Goal: Information Seeking & Learning: Learn about a topic

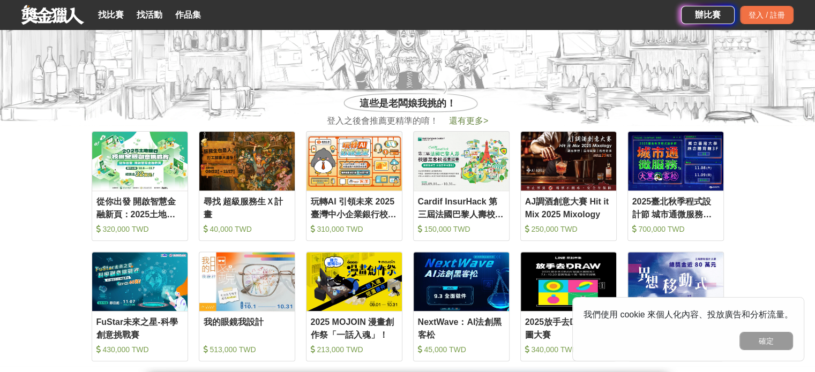
scroll to position [428, 0]
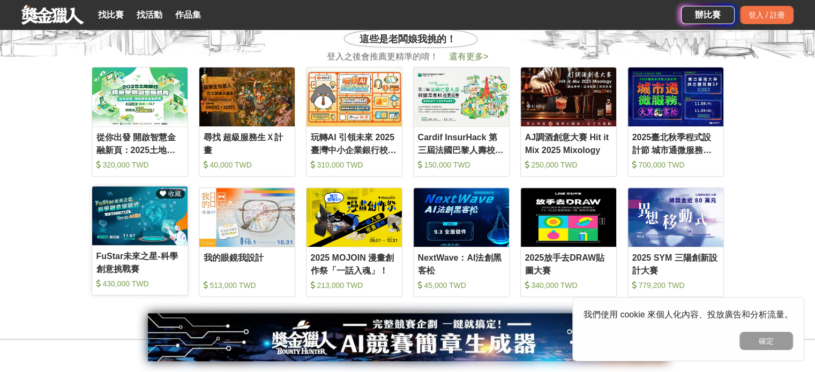
click at [156, 221] on img at bounding box center [139, 215] width 95 height 59
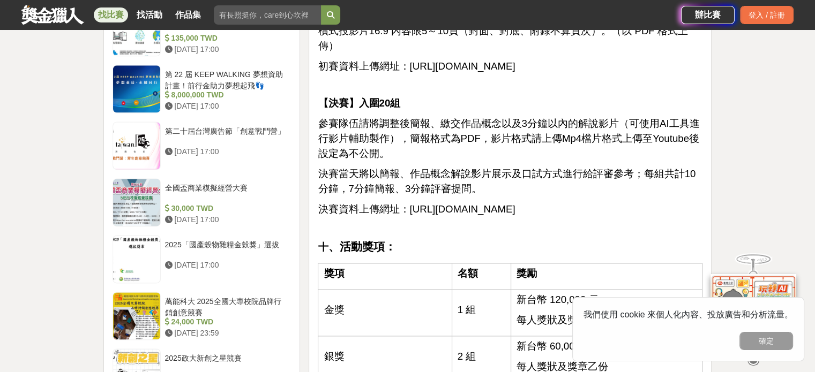
scroll to position [1339, 0]
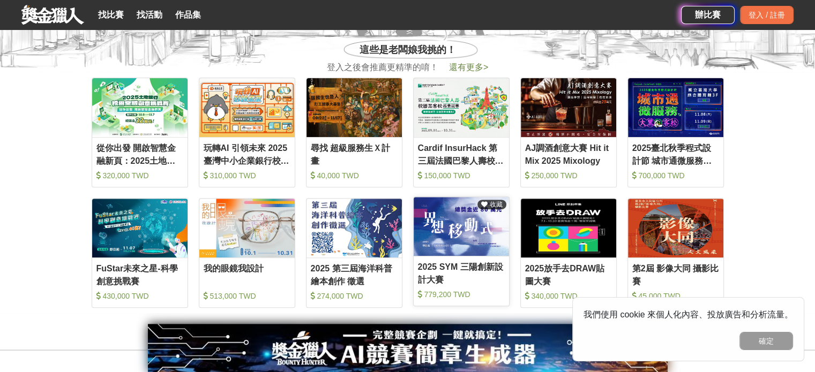
scroll to position [482, 0]
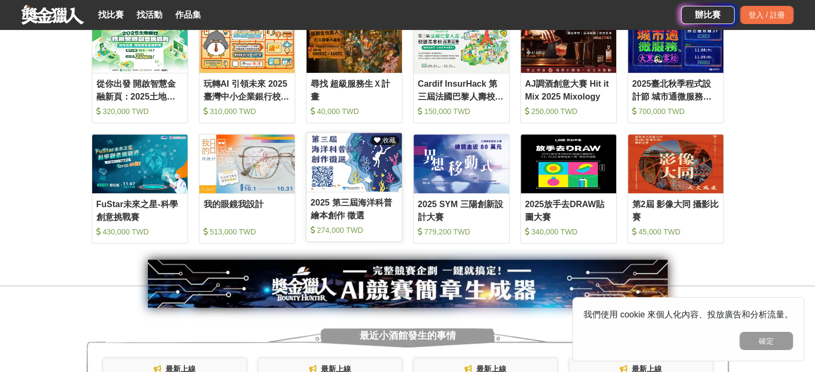
click at [352, 207] on div "2025 第三屆海洋科普繪本創作 徵選" at bounding box center [354, 209] width 87 height 24
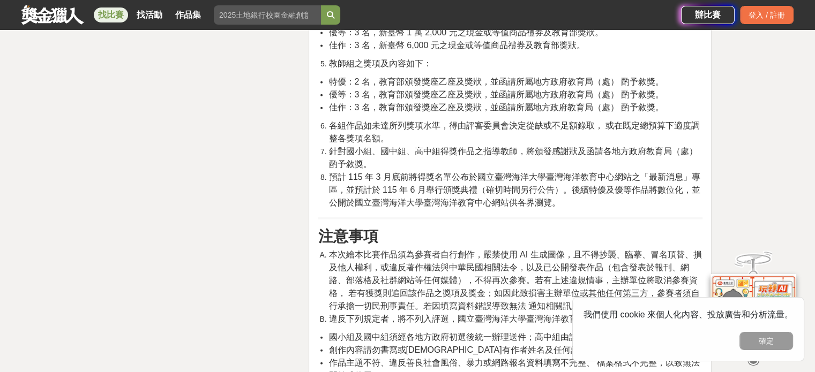
scroll to position [2624, 0]
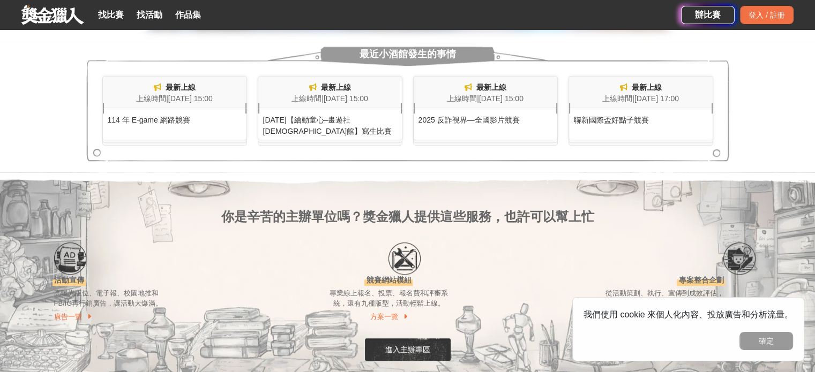
scroll to position [482, 0]
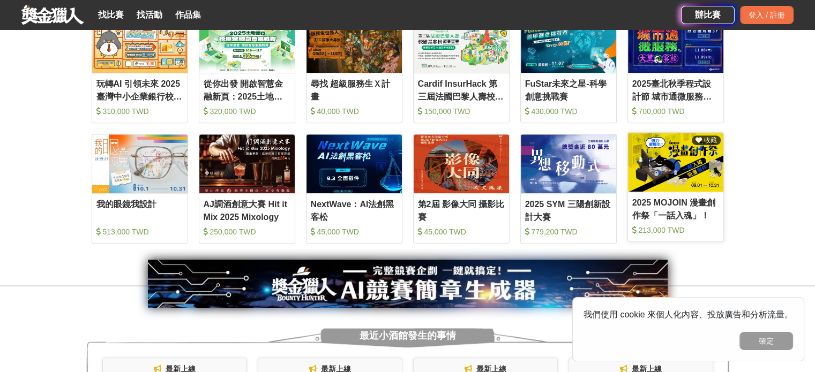
click at [679, 164] on img at bounding box center [675, 162] width 95 height 59
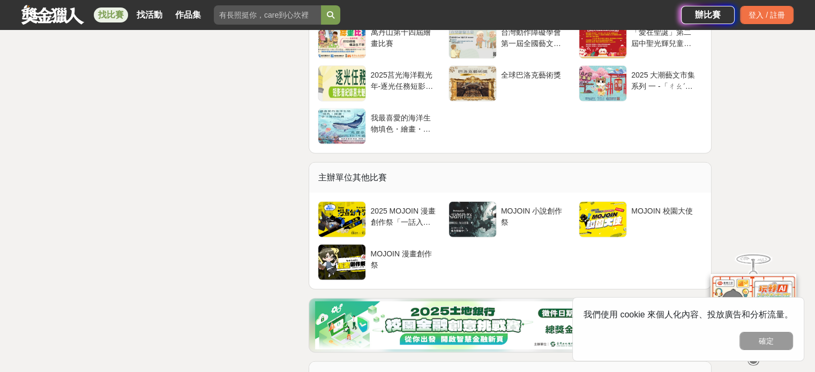
scroll to position [2571, 0]
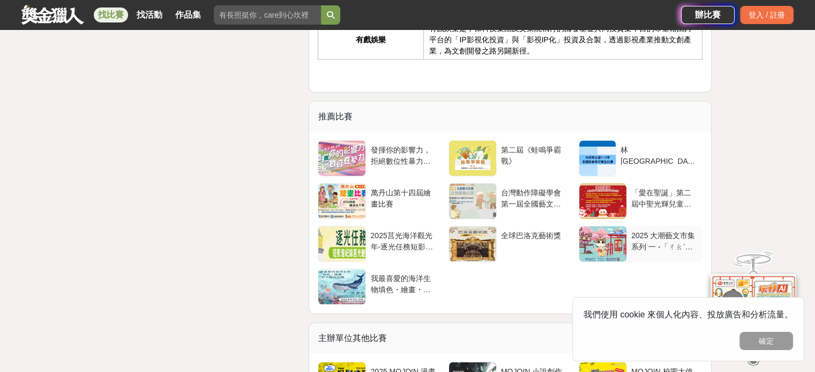
click at [605, 230] on div at bounding box center [602, 244] width 47 height 35
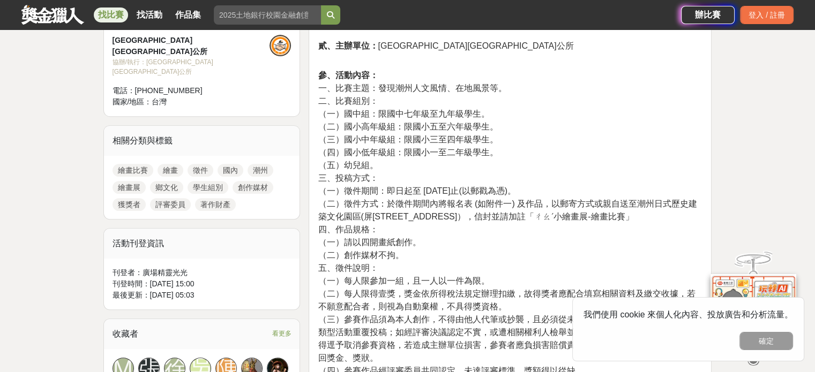
scroll to position [428, 0]
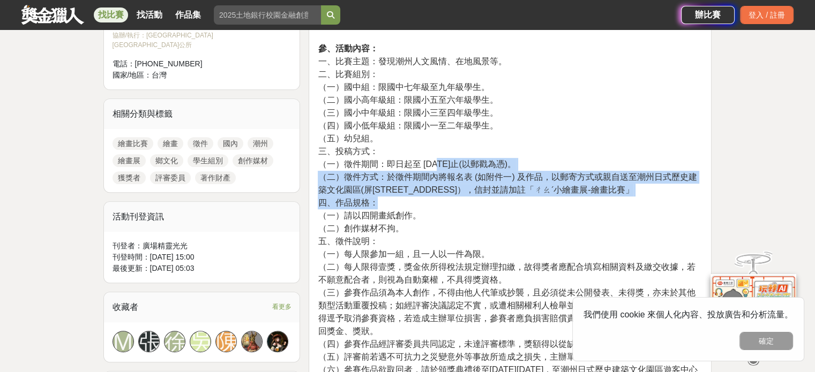
drag, startPoint x: 434, startPoint y: 164, endPoint x: 432, endPoint y: 197, distance: 32.7
click at [432, 197] on p "參、活動內容： 一、比賽主題：發現潮州人文風情、在地風景等。 二、比賽組別： （一）國中組：限國中七年級至九年級學生。 （二）國小高年級組：限國小五至六年級學…" at bounding box center [510, 272] width 385 height 461
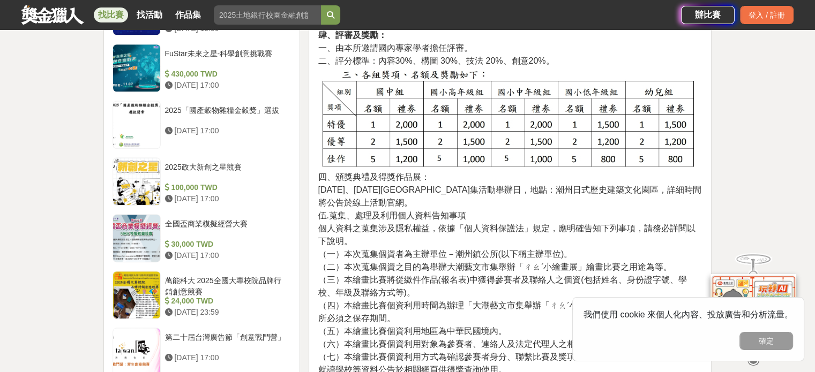
scroll to position [911, 0]
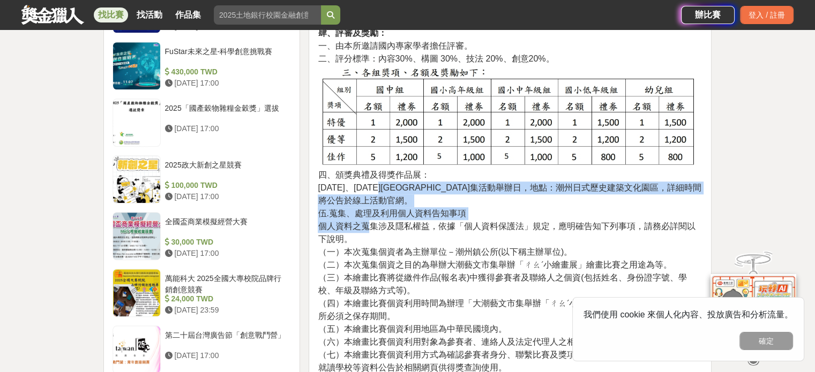
drag, startPoint x: 388, startPoint y: 192, endPoint x: 370, endPoint y: 229, distance: 41.4
click at [370, 229] on p "肆、評審及獎勵： 一、由本所邀請國內專家學者擔任評審。 二、評分標準：內容30%、構圖 30%、技法 20%、創意20%。 四、頒獎典禮及得獎作品展： [DA…" at bounding box center [510, 264] width 385 height 475
click at [370, 229] on span "個人資料之蒐集涉及隱私權益，依據「個人資料保護法」規定，應明確告知下列事項，請務必詳閱以下說明。" at bounding box center [506, 233] width 377 height 22
drag, startPoint x: 396, startPoint y: 182, endPoint x: 370, endPoint y: 228, distance: 53.0
click at [370, 228] on p "肆、評審及獎勵： 一、由本所邀請國內專家學者擔任評審。 二、評分標準：內容30%、構圖 30%、技法 20%、創意20%。 四、頒獎典禮及得獎作品展： [DA…" at bounding box center [510, 264] width 385 height 475
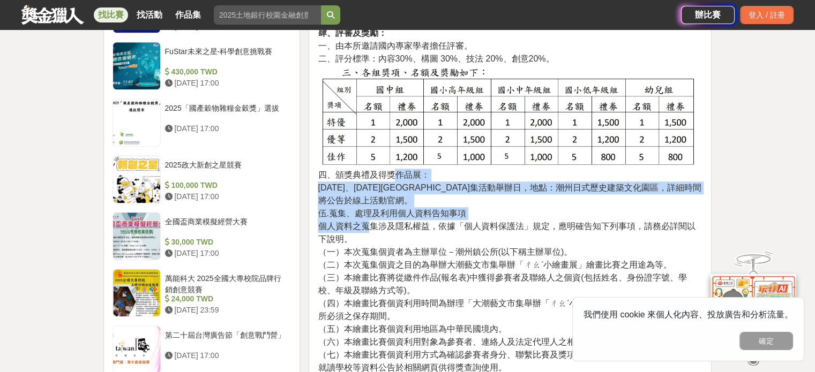
click at [370, 228] on span "個人資料之蒐集涉及隱私權益，依據「個人資料保護法」規定，應明確告知下列事項，請務必詳閱以下說明。" at bounding box center [506, 233] width 377 height 22
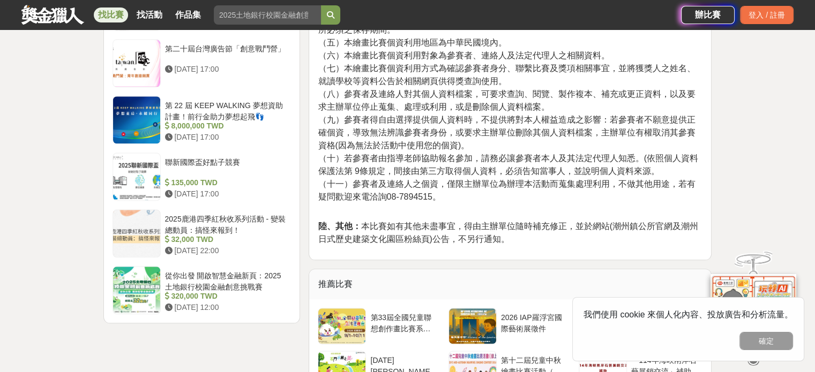
scroll to position [1285, 0]
